Goal: Navigation & Orientation: Find specific page/section

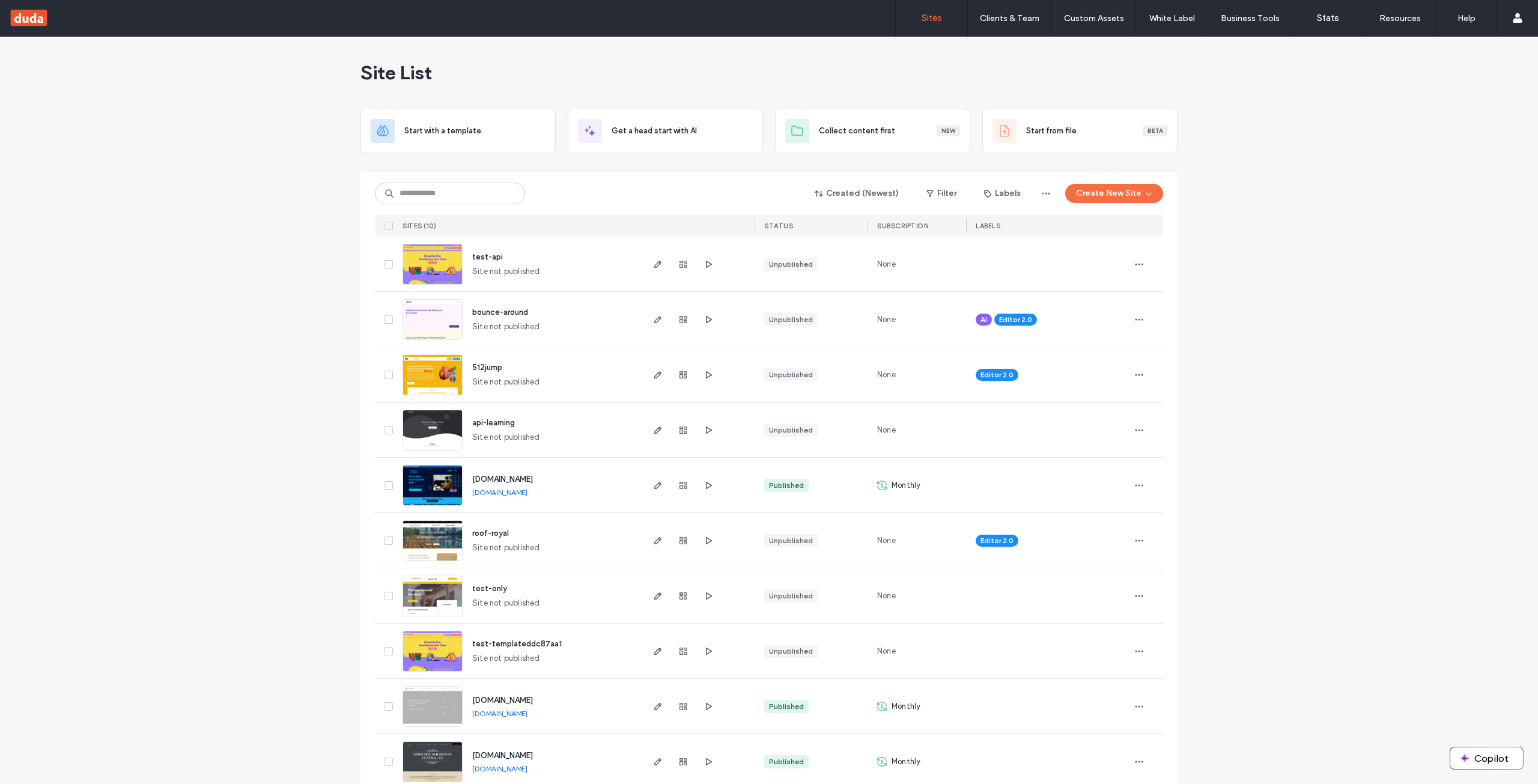
click at [444, 268] on img at bounding box center [432, 285] width 59 height 82
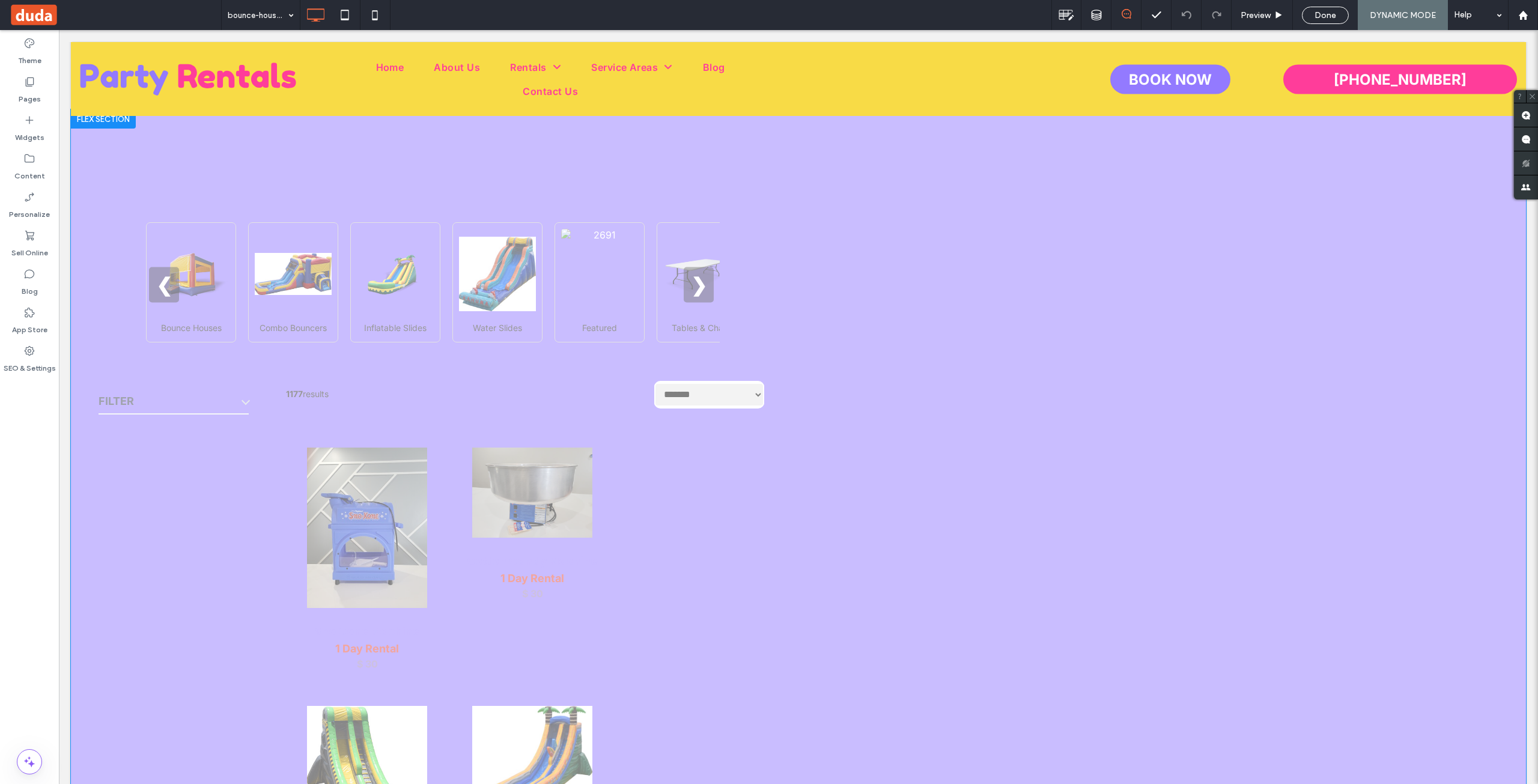
scroll to position [541, 0]
